Goal: Task Accomplishment & Management: Use online tool/utility

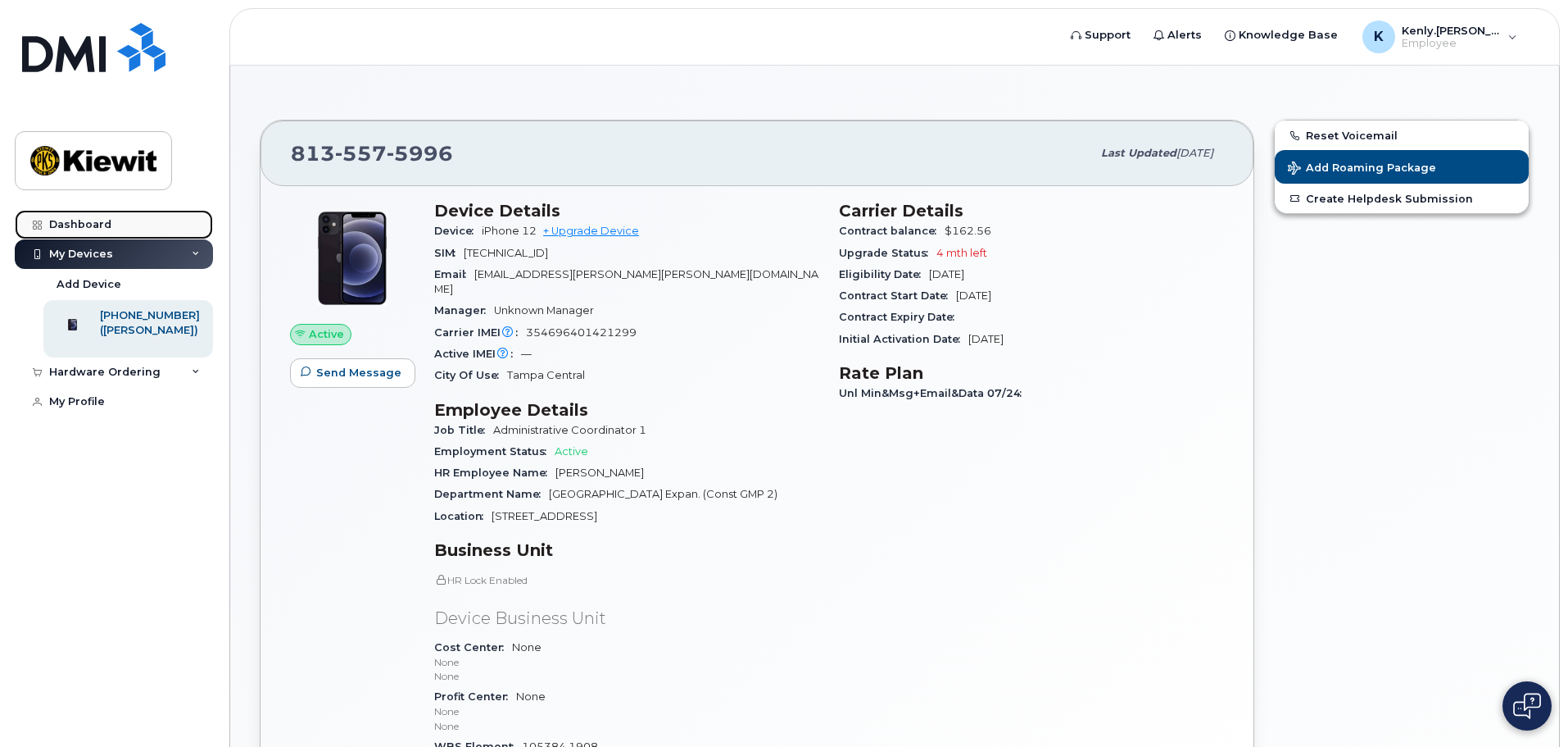
click at [82, 227] on div "Dashboard" at bounding box center [80, 224] width 62 height 13
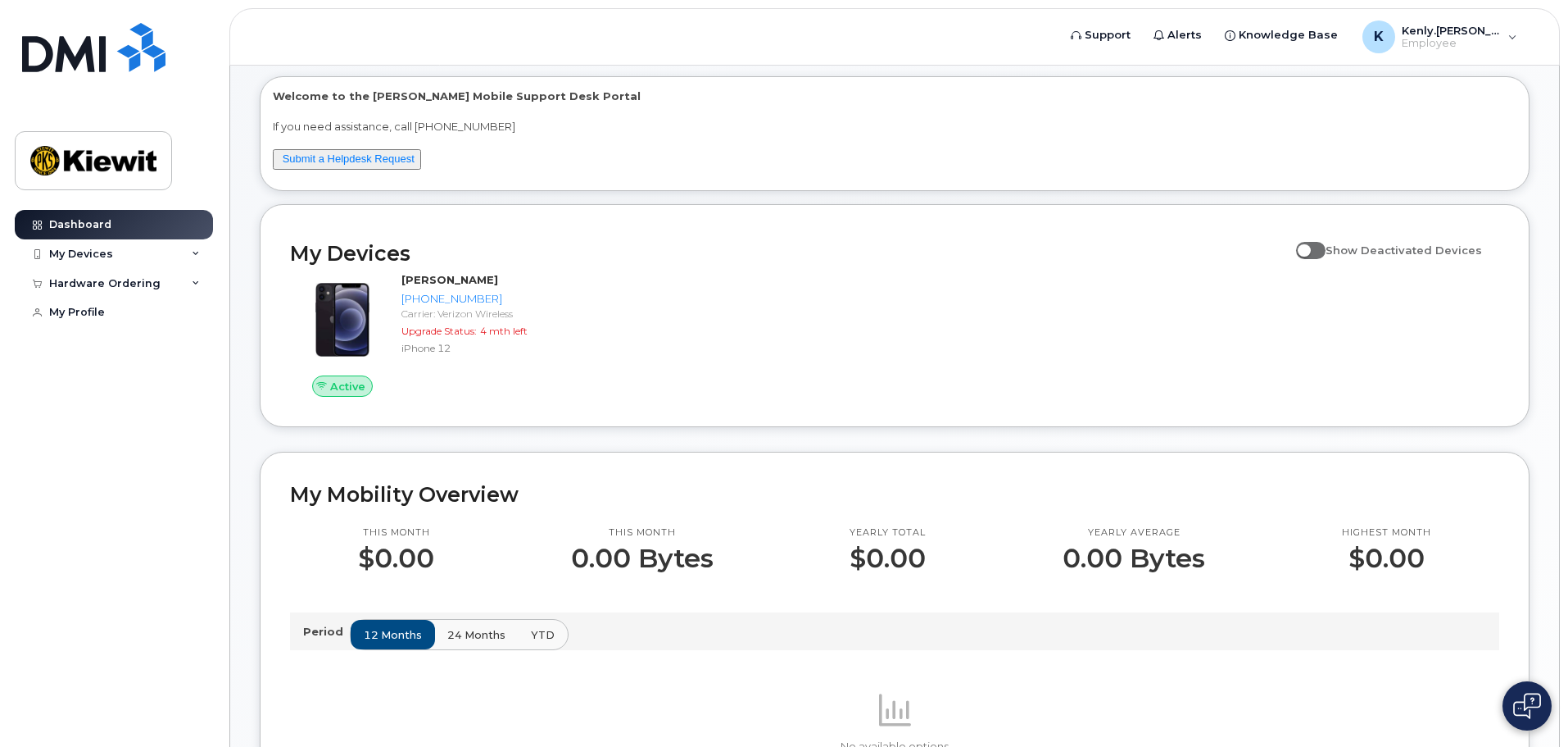
scroll to position [109, 0]
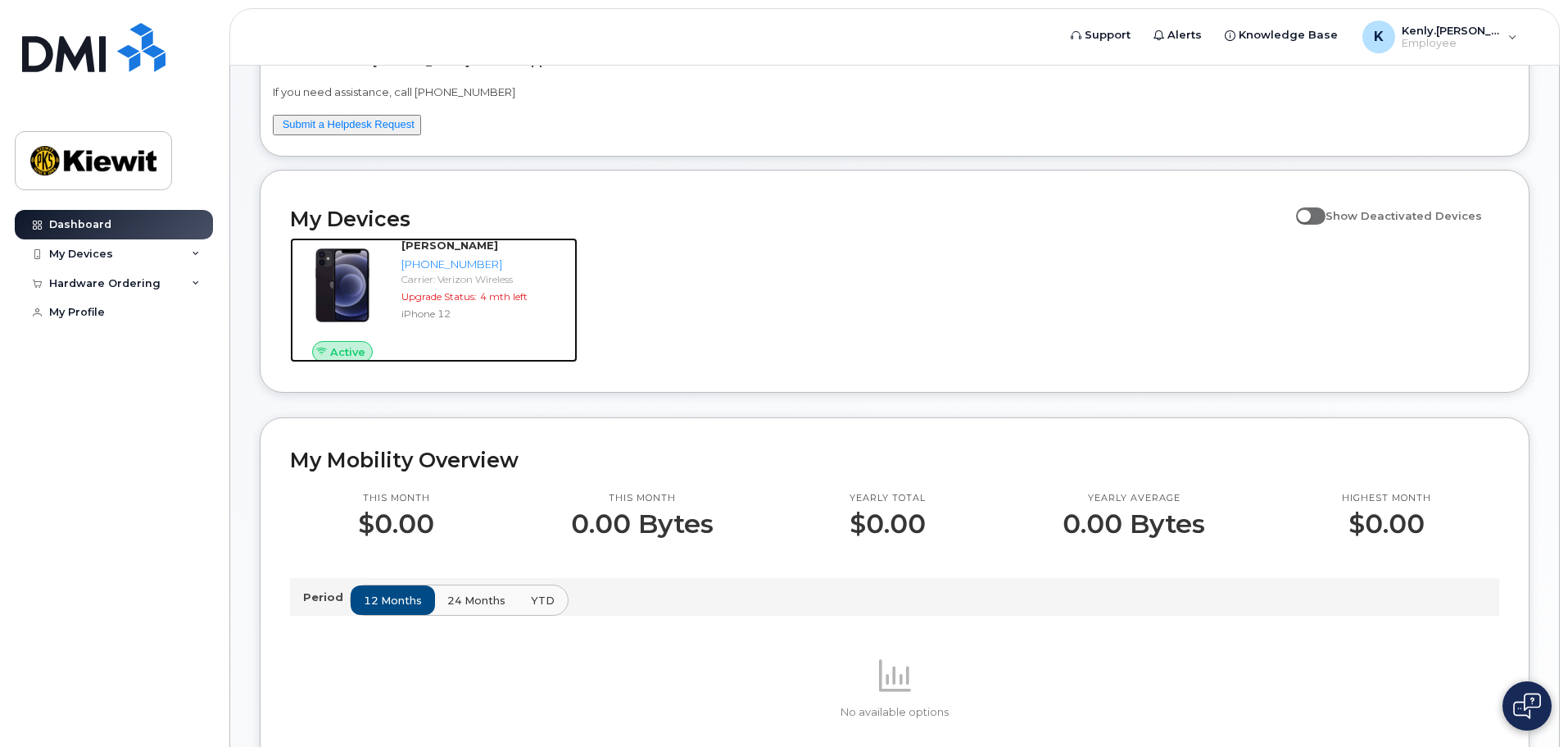
drag, startPoint x: 448, startPoint y: 305, endPoint x: 916, endPoint y: 727, distance: 630.2
click at [448, 305] on div "SOPHIA SANDERS 813-557-5996 Carrier: Verizon Wireless Upgrade Status: 4 mth lef…" at bounding box center [486, 300] width 183 height 124
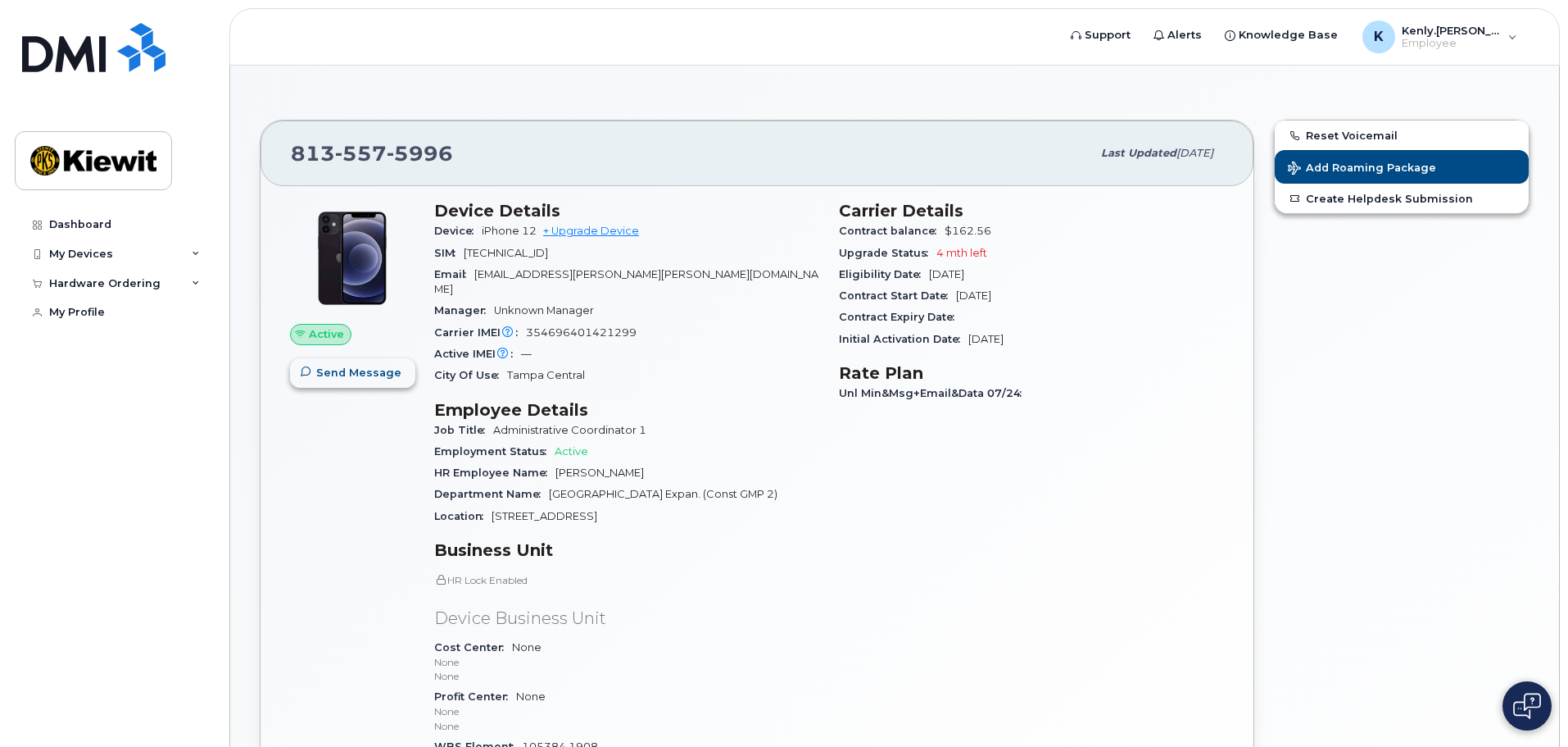
click at [313, 371] on span "button" at bounding box center [305, 372] width 16 height 16
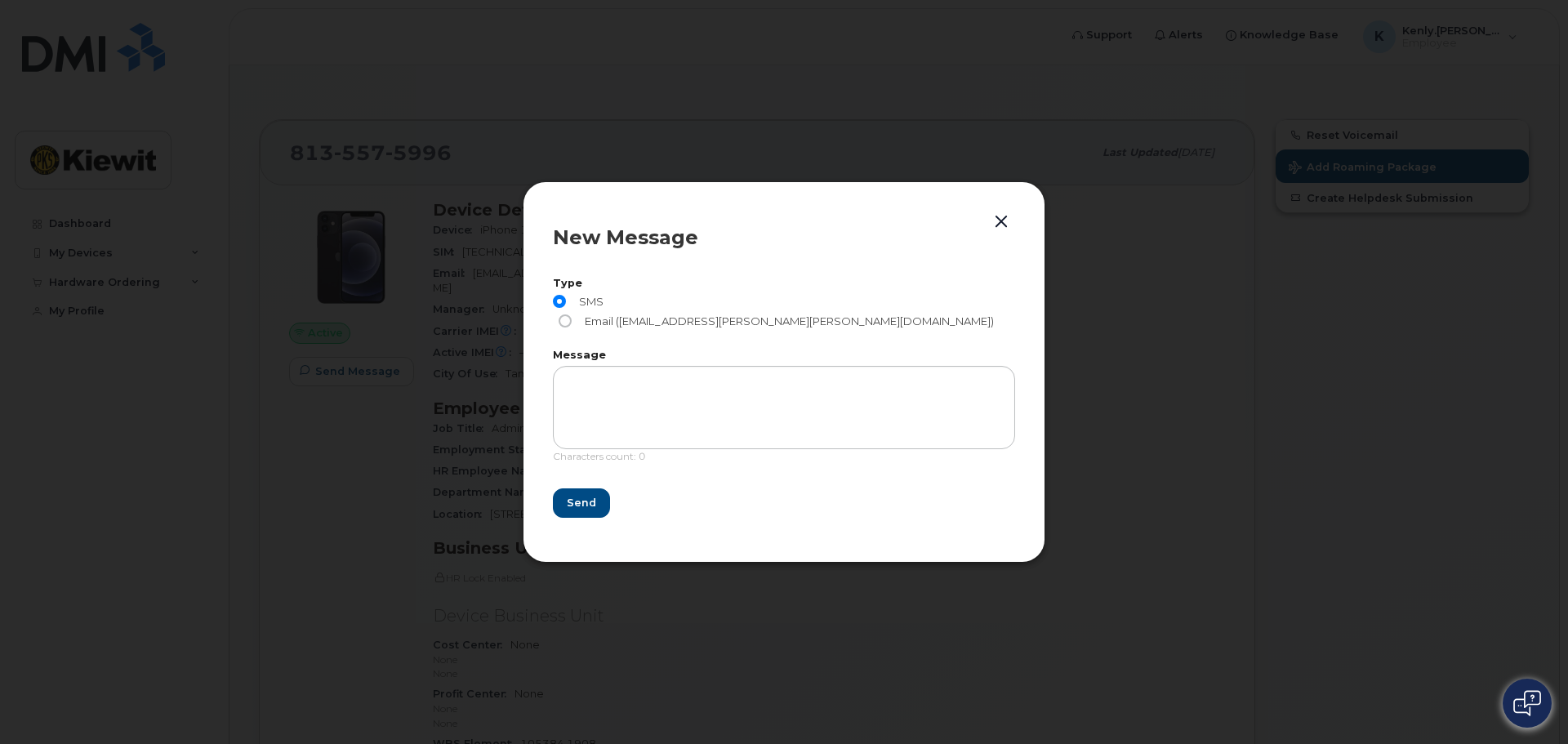
click at [1001, 233] on button "button" at bounding box center [1001, 221] width 25 height 23
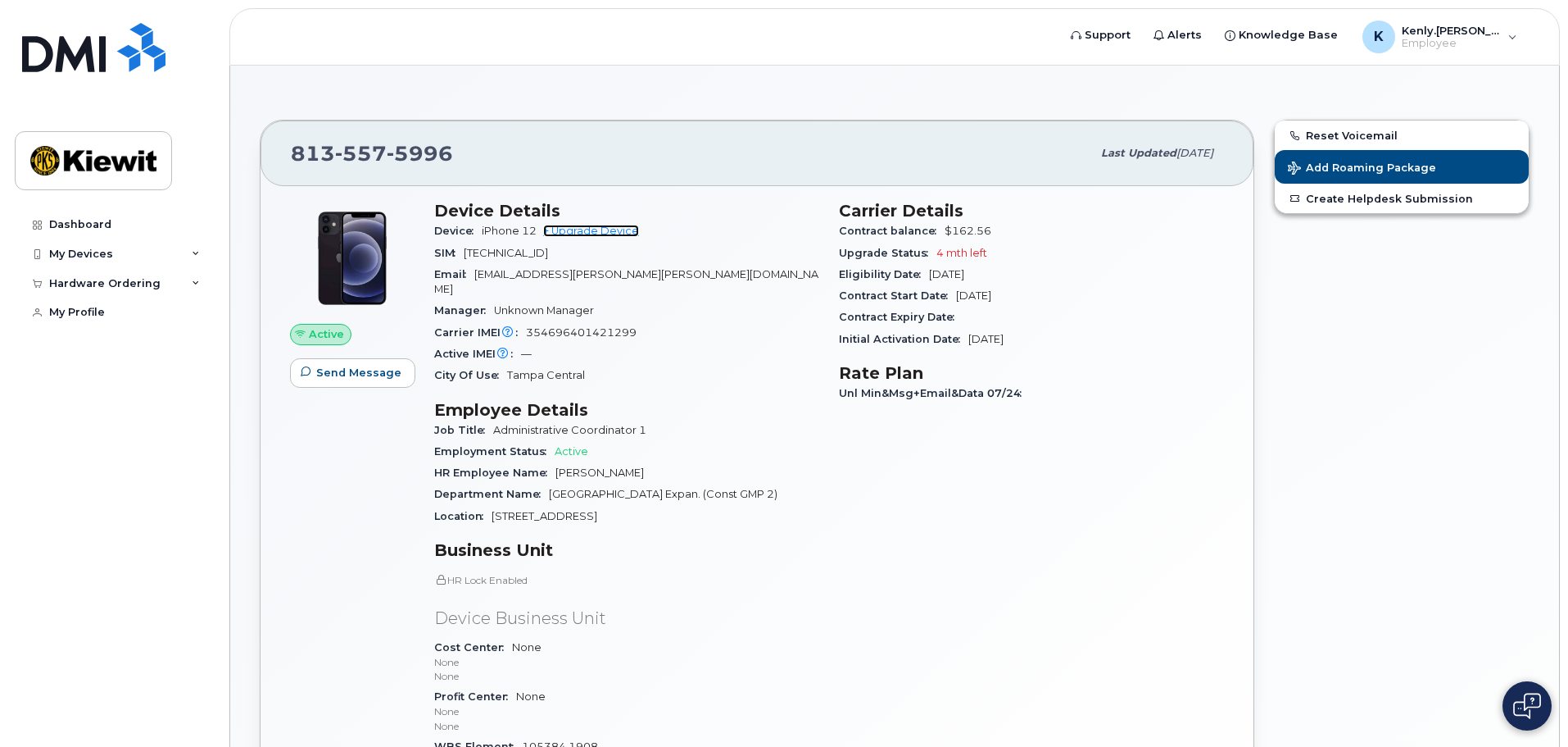
click at [597, 226] on link "+ Upgrade Device" at bounding box center [590, 230] width 96 height 12
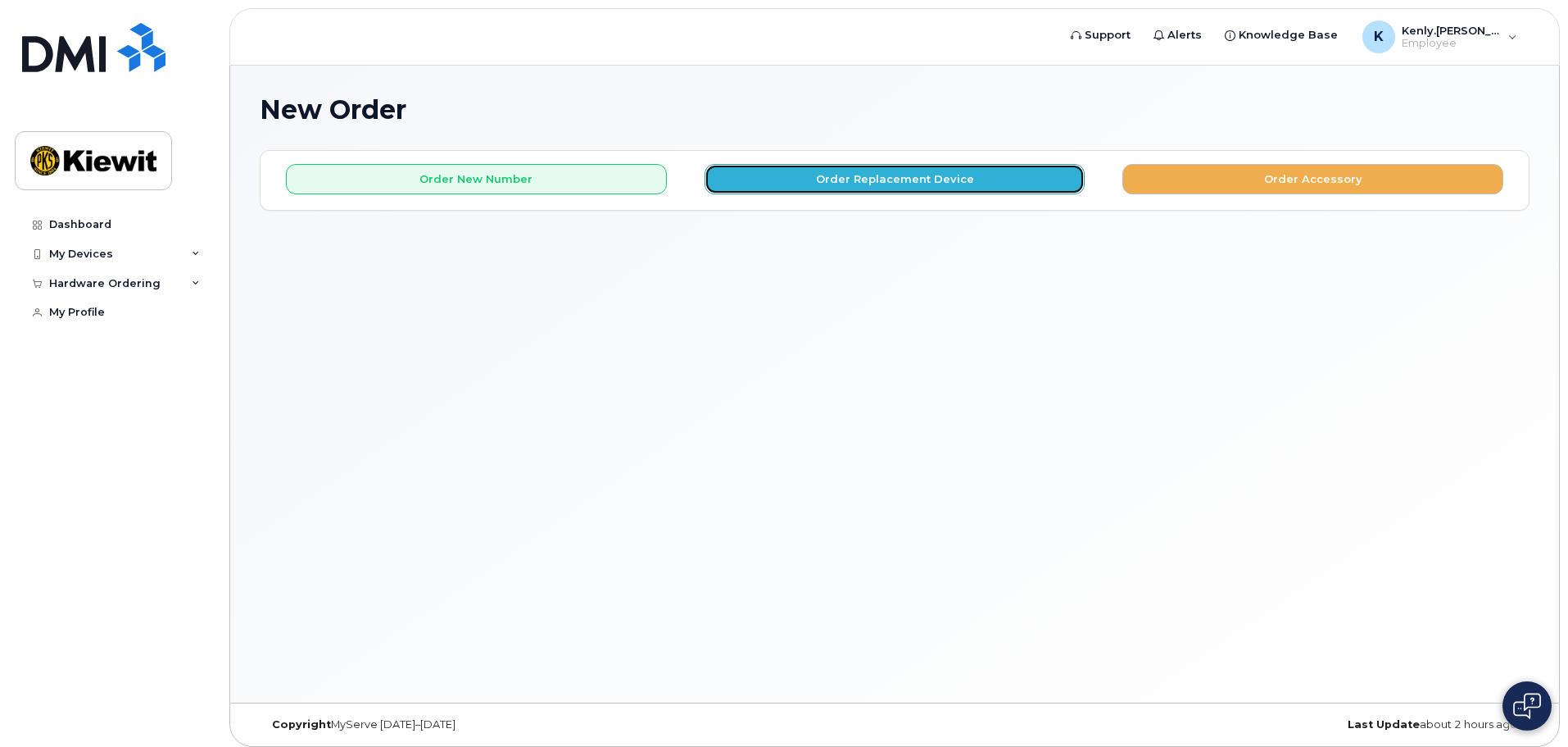
click at [840, 182] on button "Order Replacement Device" at bounding box center [895, 178] width 381 height 30
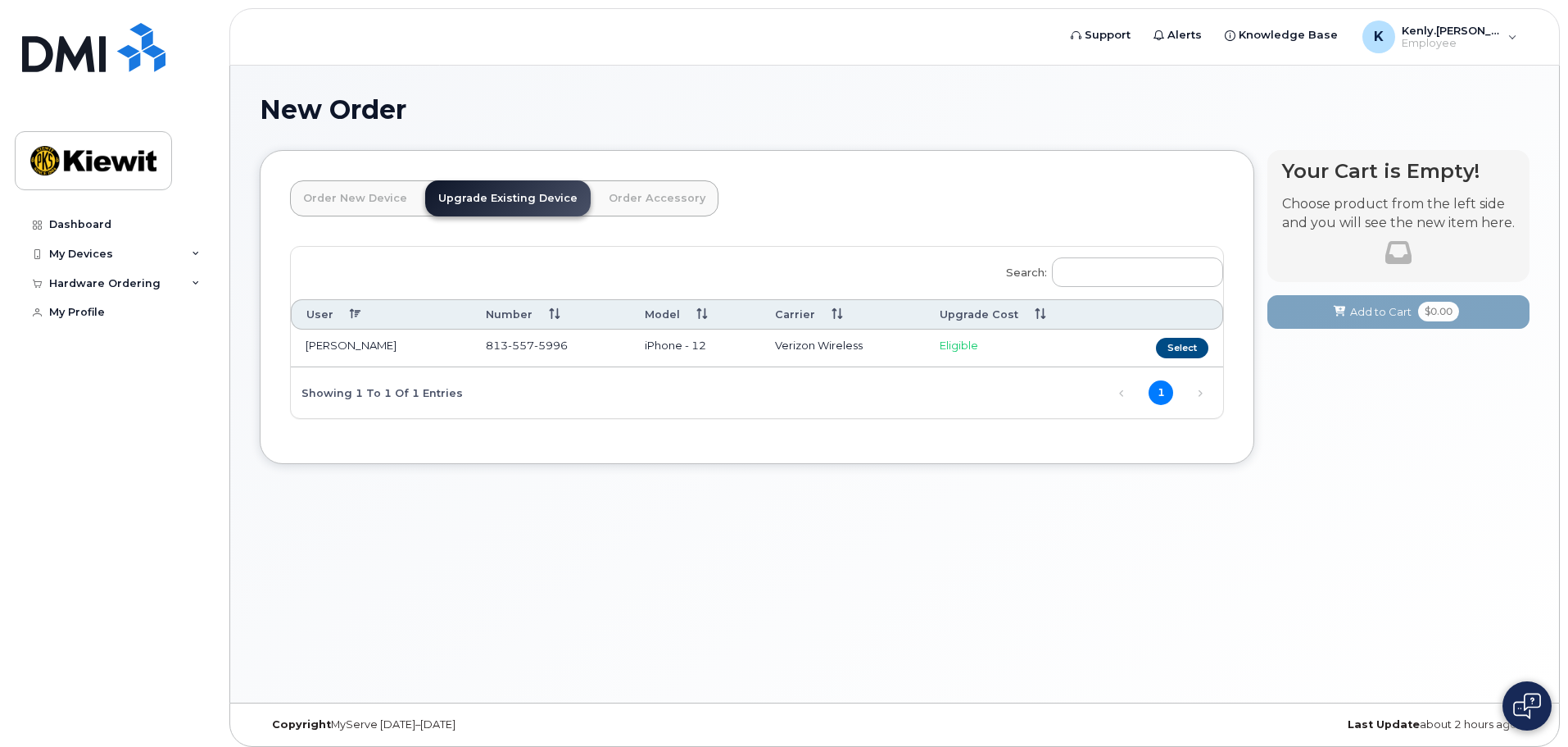
click at [425, 346] on td "SOPHIA SANDERS" at bounding box center [380, 347] width 180 height 37
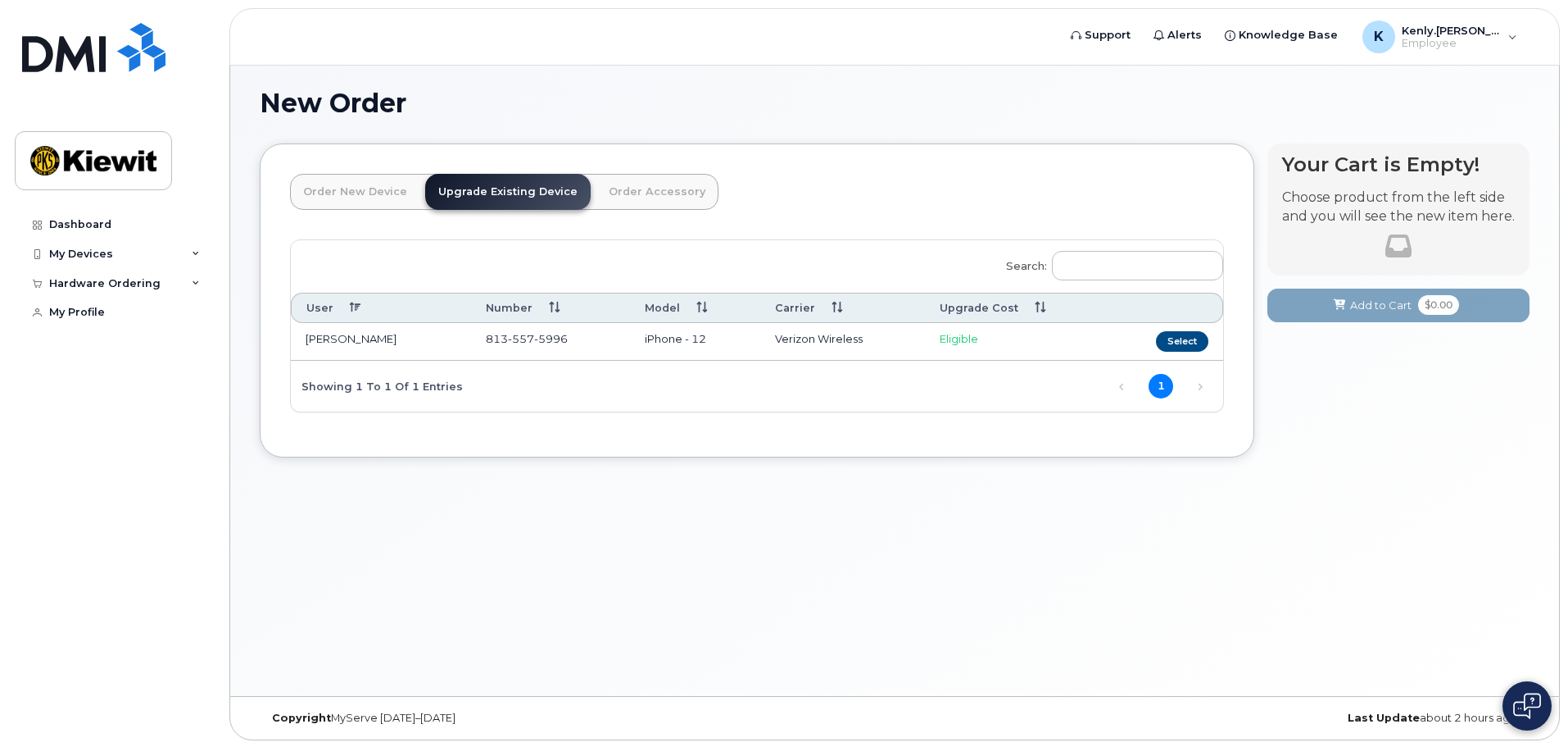
scroll to position [8, 0]
click at [68, 285] on div "Hardware Ordering" at bounding box center [105, 283] width 111 height 13
click at [80, 245] on div "My Devices" at bounding box center [113, 254] width 198 height 29
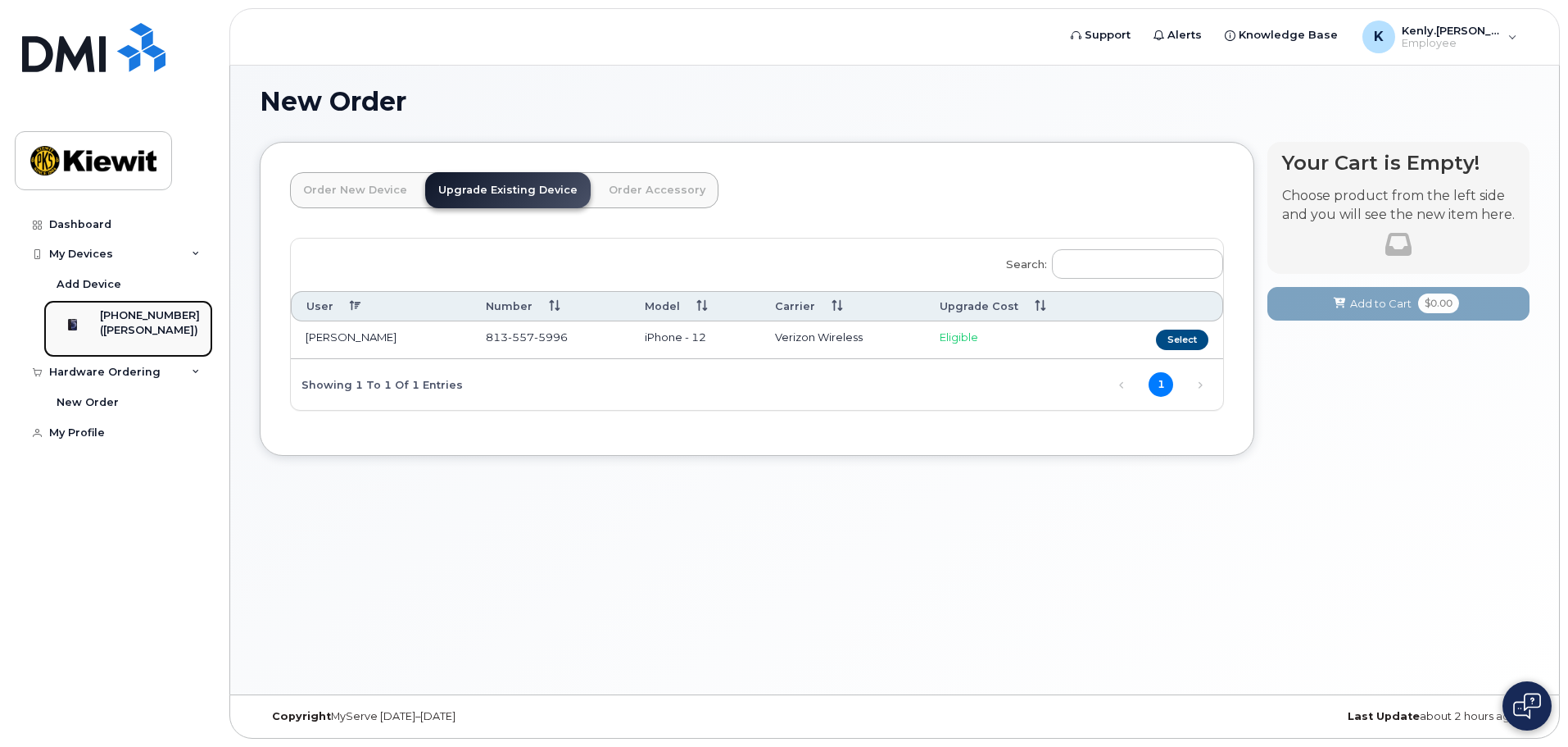
click at [119, 314] on div "[PHONE_NUMBER]" at bounding box center [149, 315] width 100 height 15
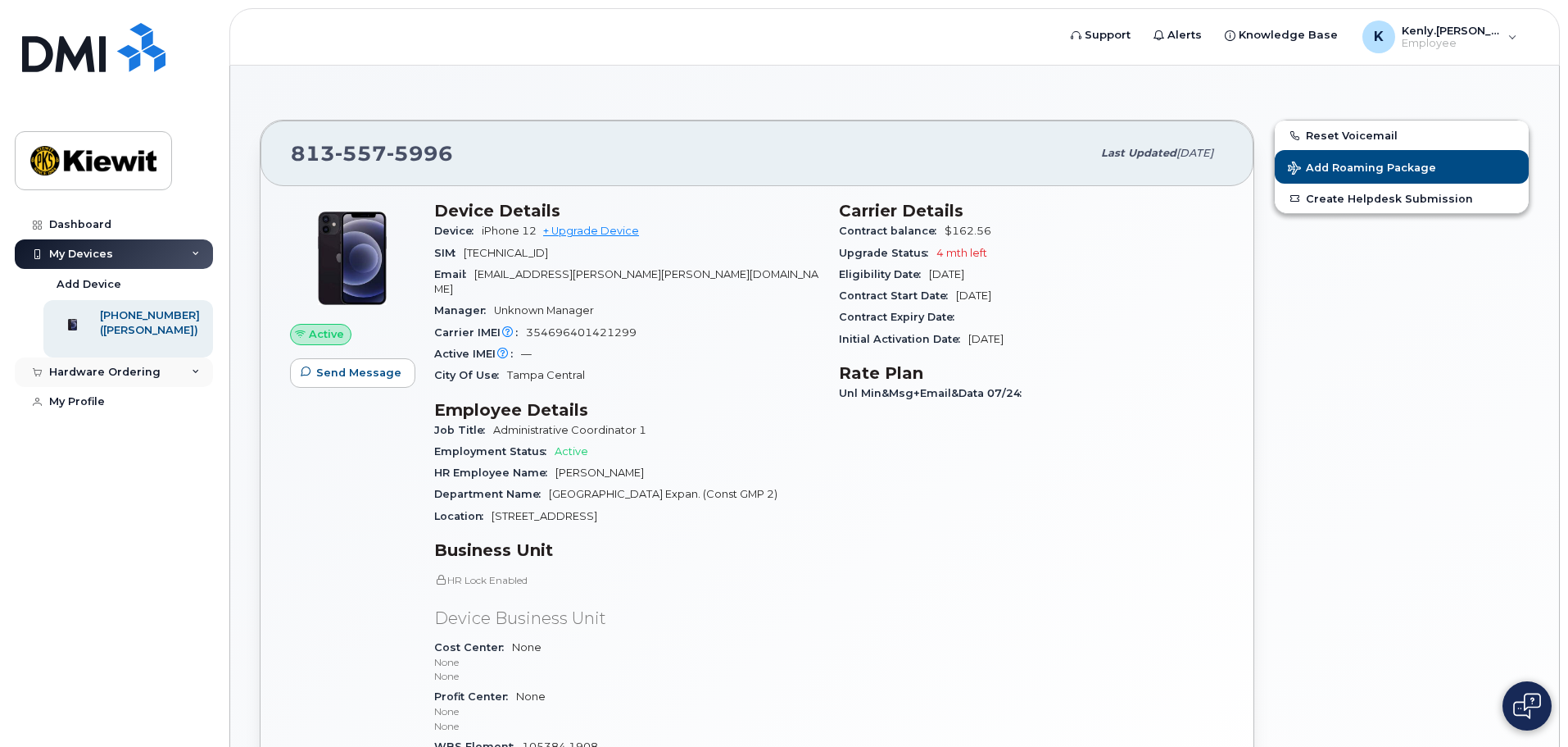
click at [196, 377] on icon at bounding box center [196, 372] width 8 height 8
